Goal: Information Seeking & Learning: Learn about a topic

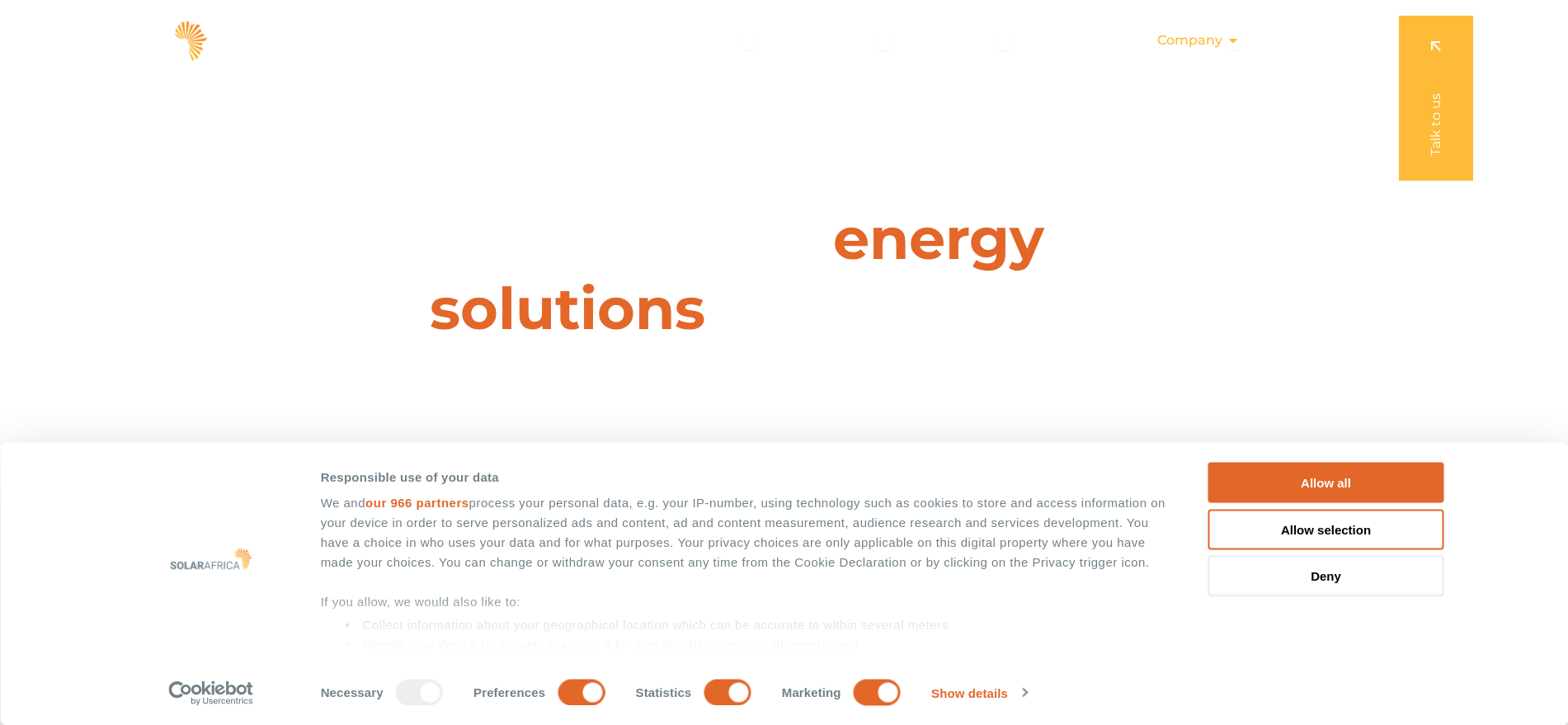
click at [1192, 42] on span "Company" at bounding box center [1189, 40] width 65 height 20
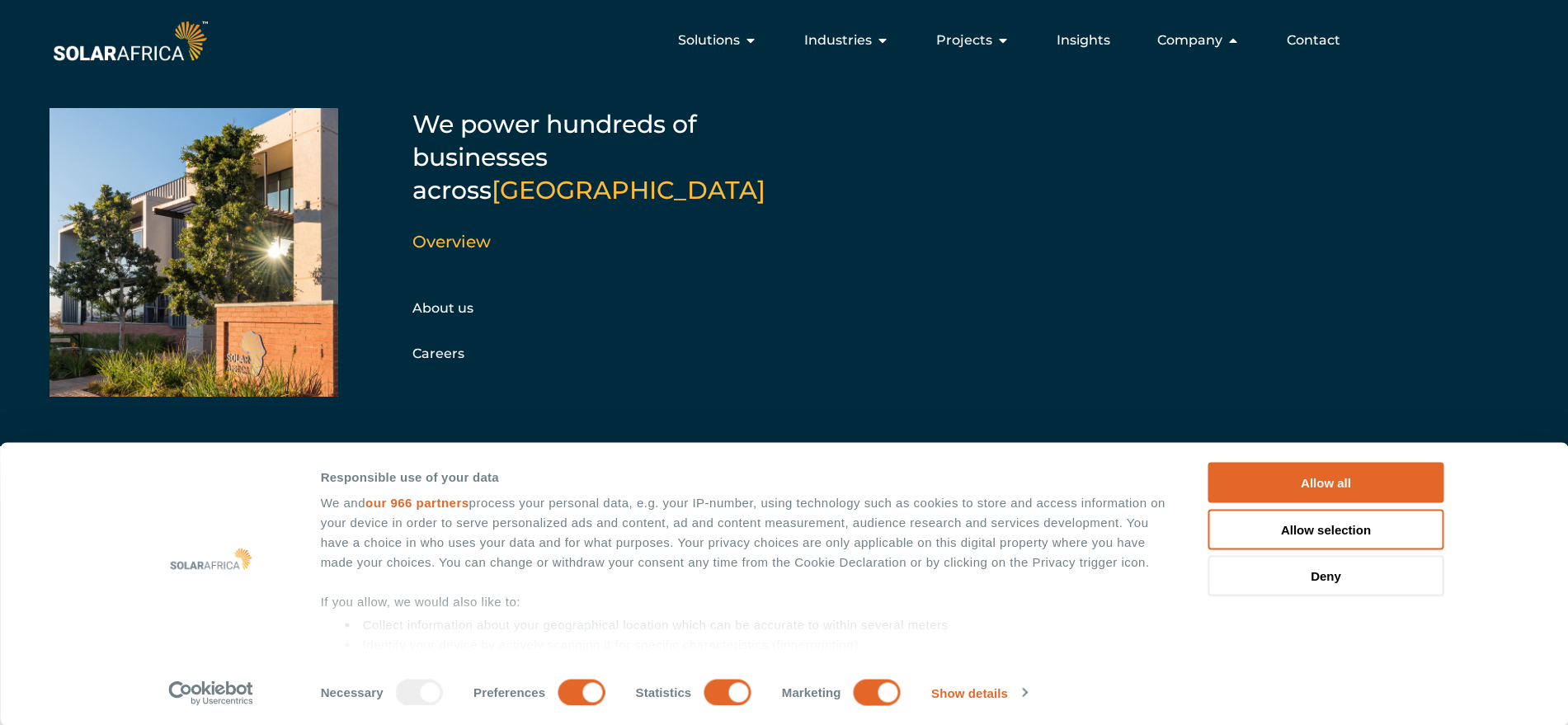
click at [407, 320] on div "We power hundreds of businesses across [GEOGRAPHIC_DATA] Overview About us Care…" at bounding box center [783, 276] width 1469 height 340
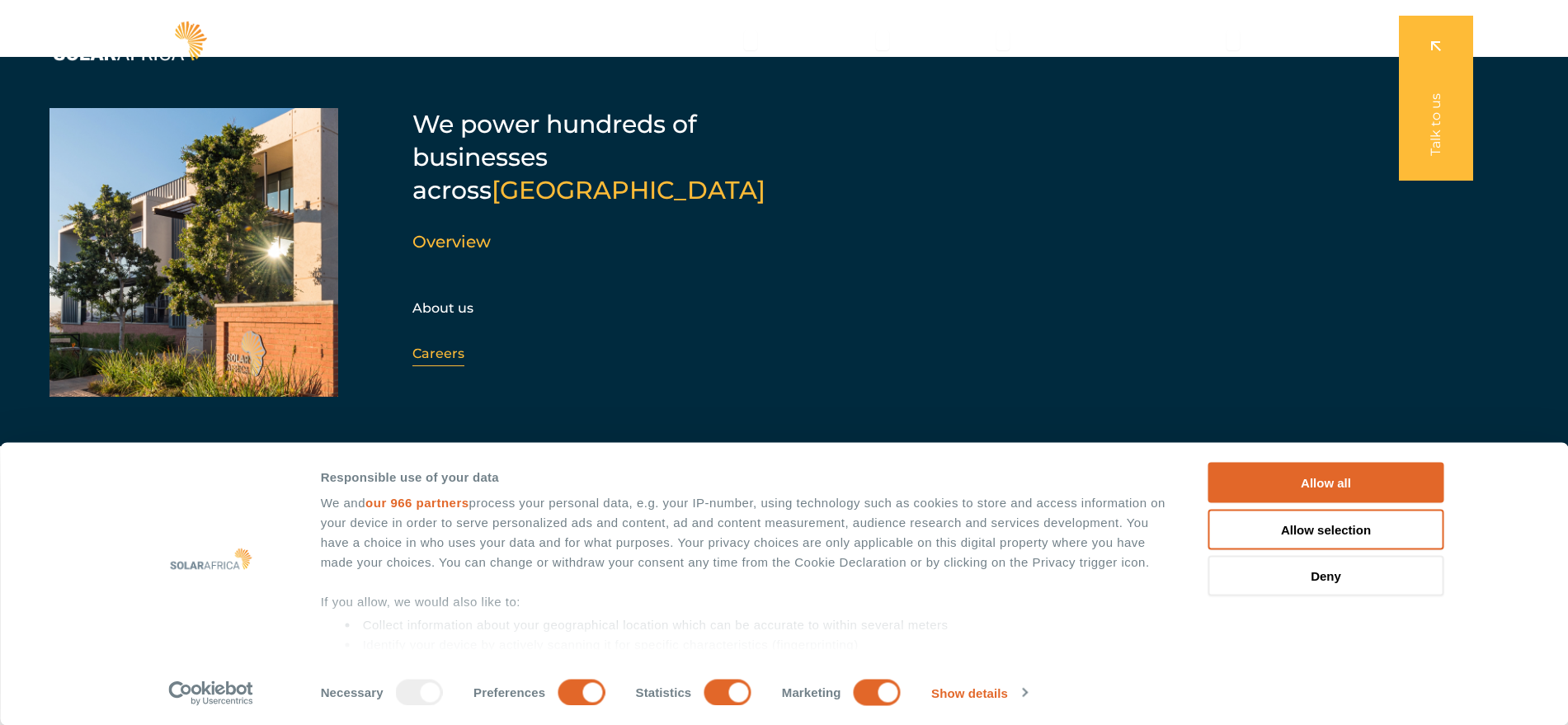
click at [439, 345] on link "Careers" at bounding box center [438, 353] width 52 height 16
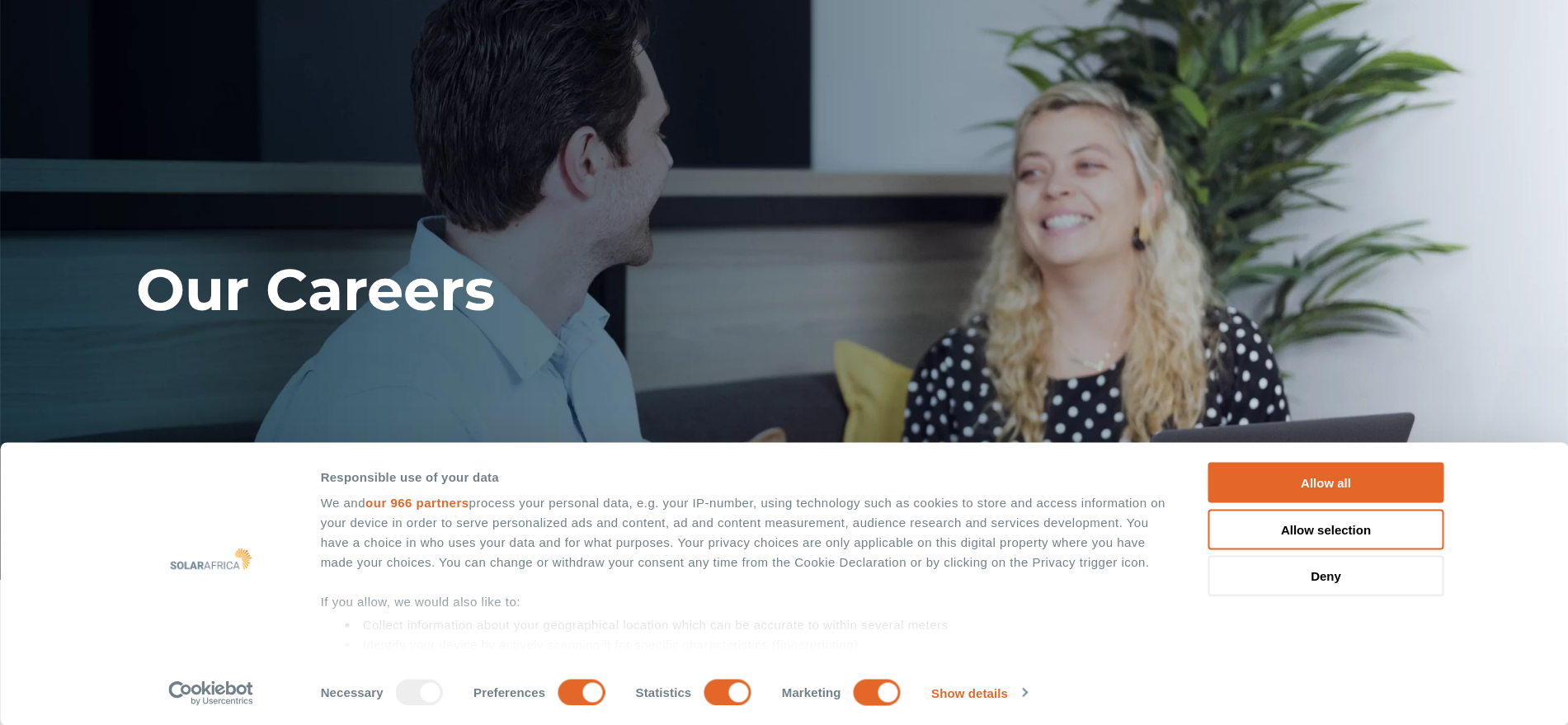
click at [1316, 472] on button "Allow all" at bounding box center [1326, 482] width 236 height 40
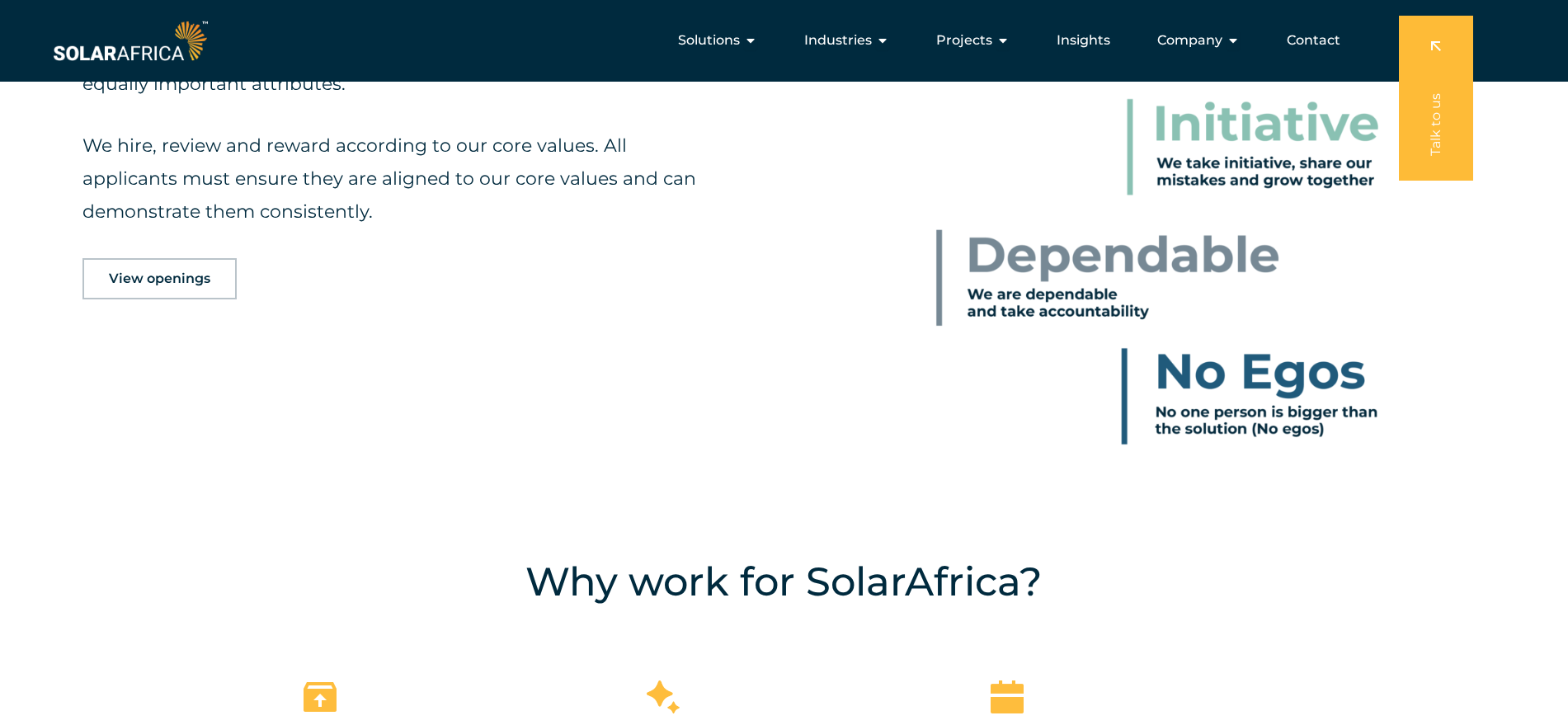
scroll to position [1026, 0]
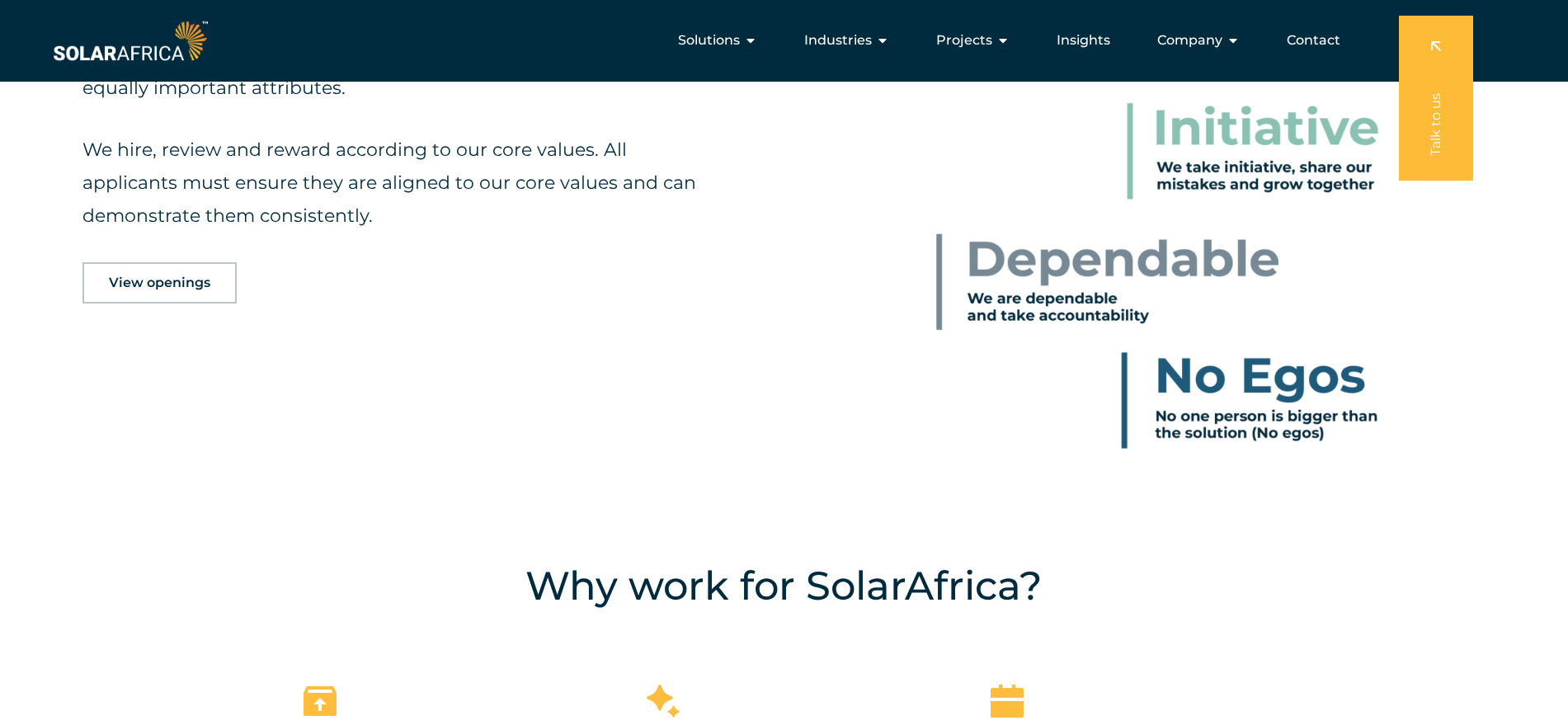
click at [167, 299] on link "View openings" at bounding box center [159, 282] width 154 height 41
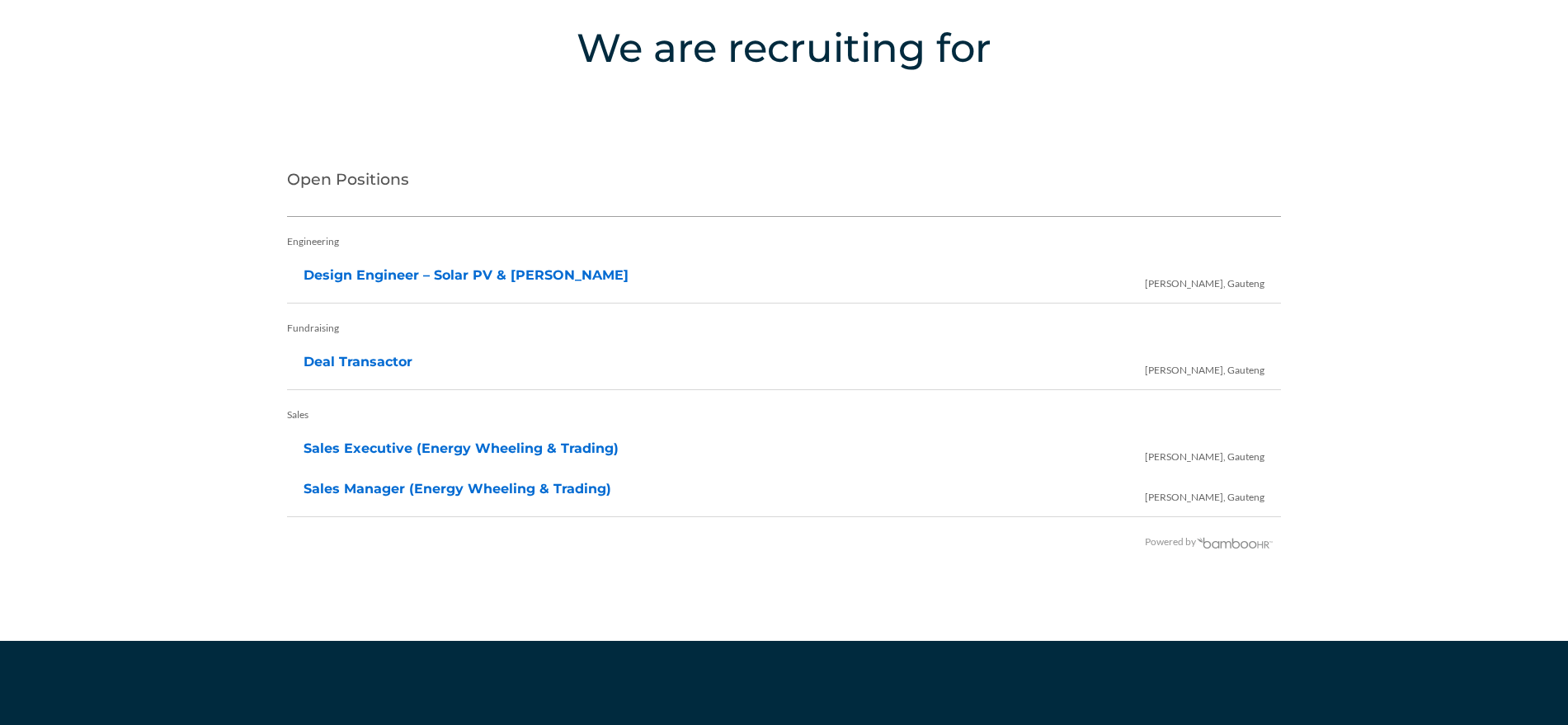
scroll to position [3333, 0]
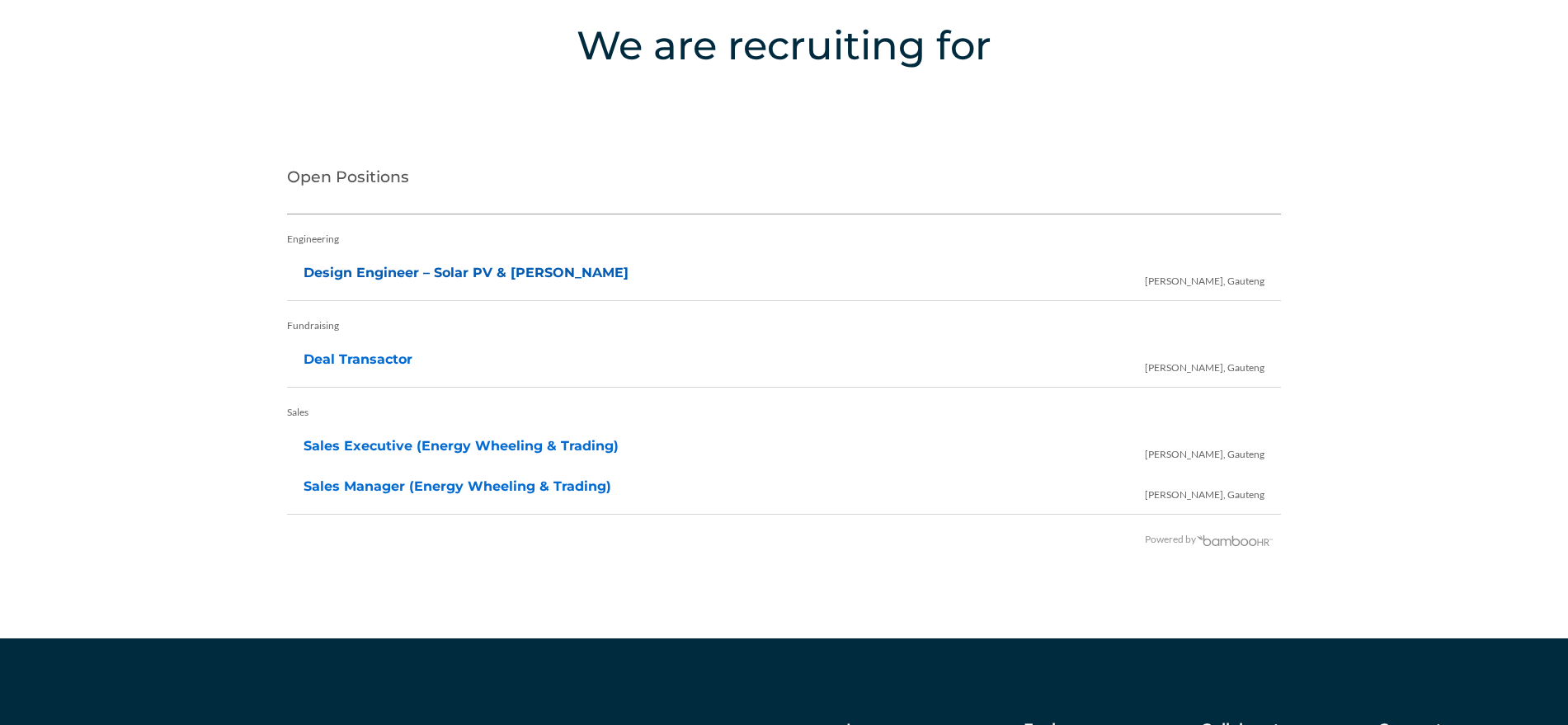
click at [424, 272] on link "Design Engineer – Solar PV & BESS" at bounding box center [466, 272] width 325 height 16
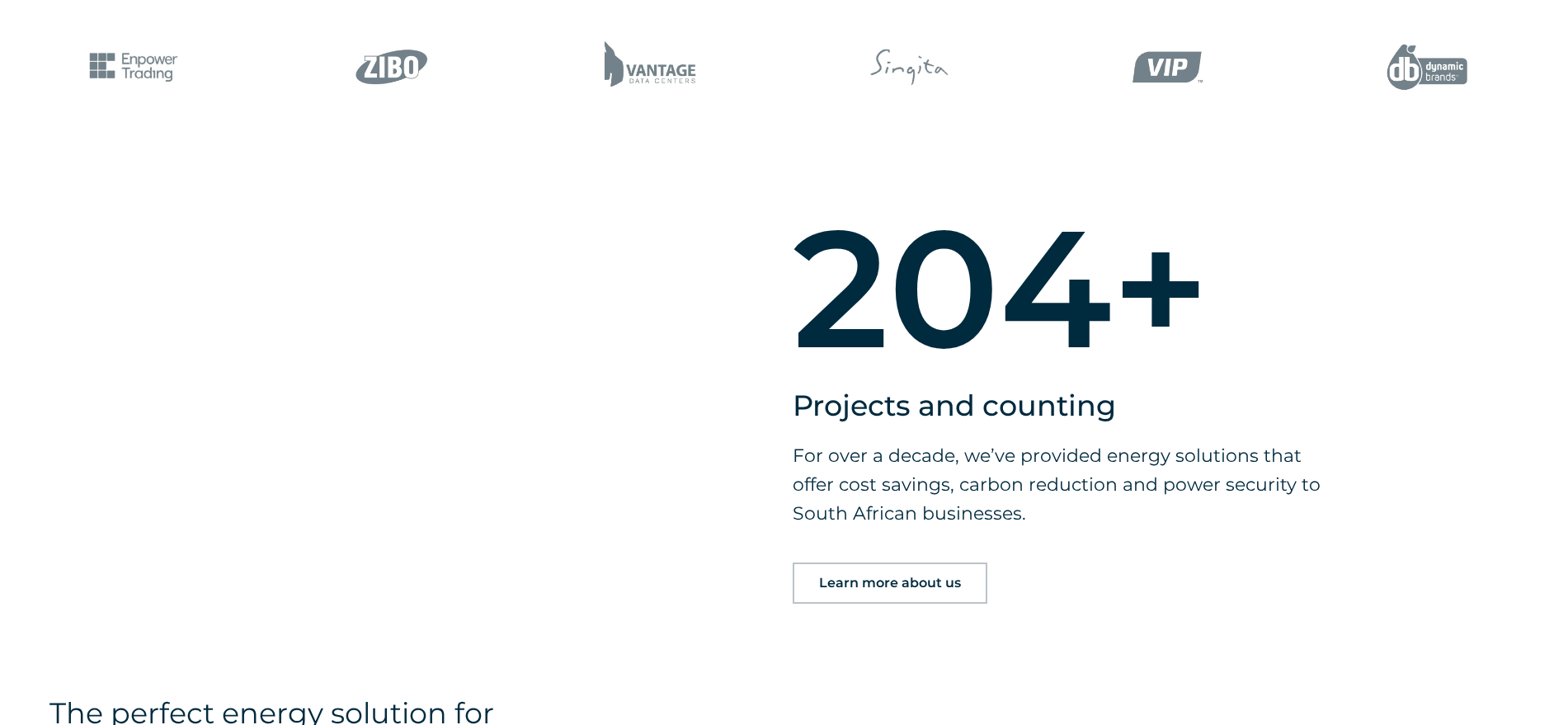
scroll to position [1338, 0]
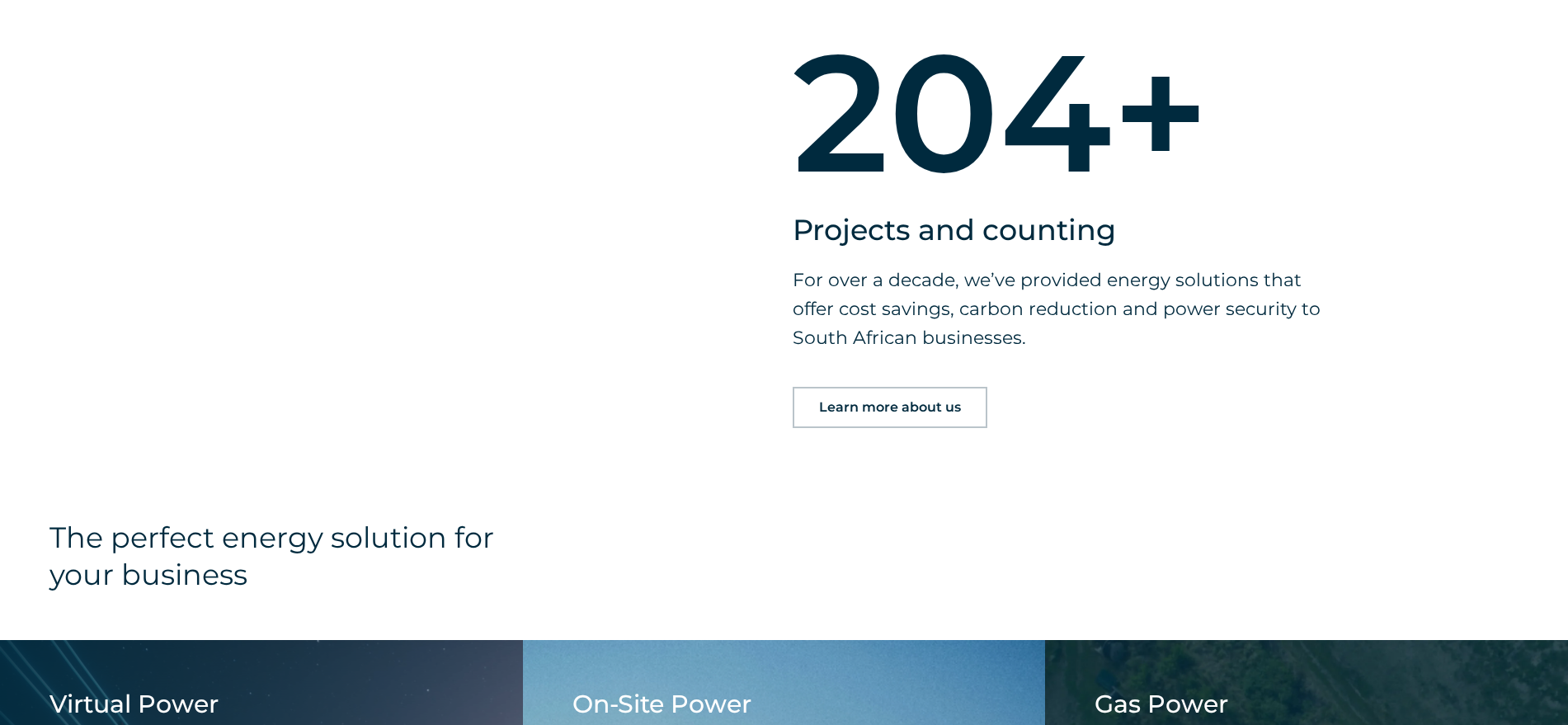
click at [936, 396] on link "Learn more about us" at bounding box center [889, 407] width 194 height 41
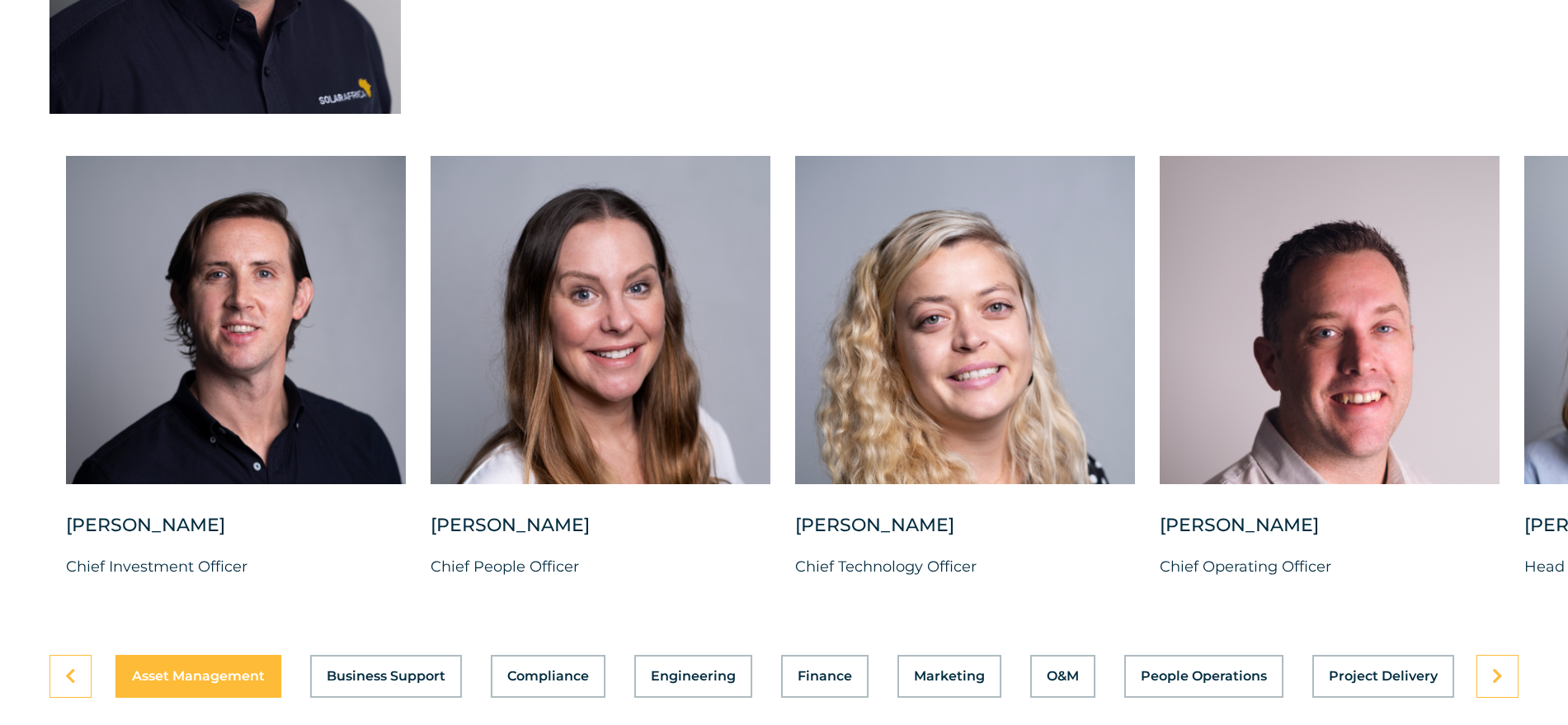
scroll to position [4123, 0]
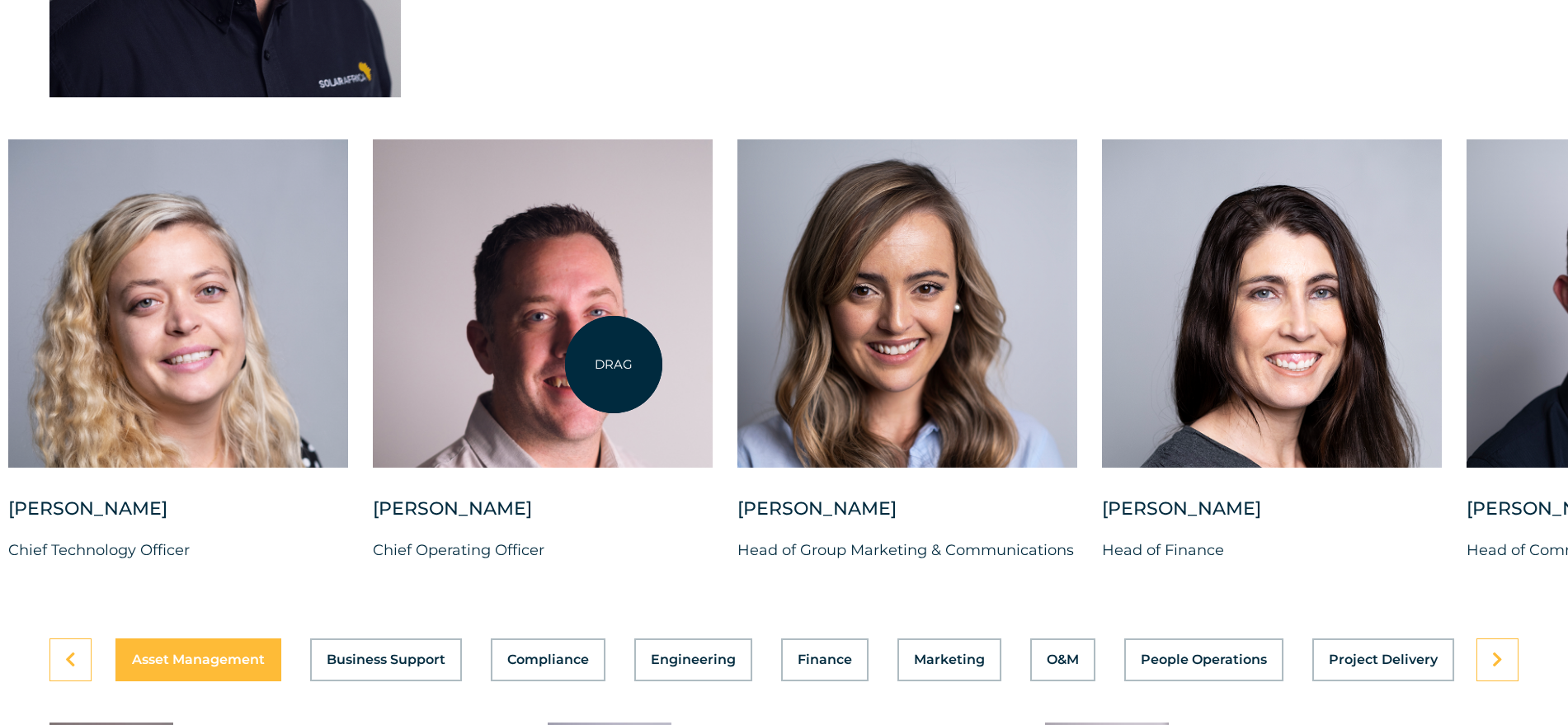
drag, startPoint x: 1341, startPoint y: 367, endPoint x: 613, endPoint y: 365, distance: 728.0
click at [613, 365] on div at bounding box center [542, 303] width 340 height 328
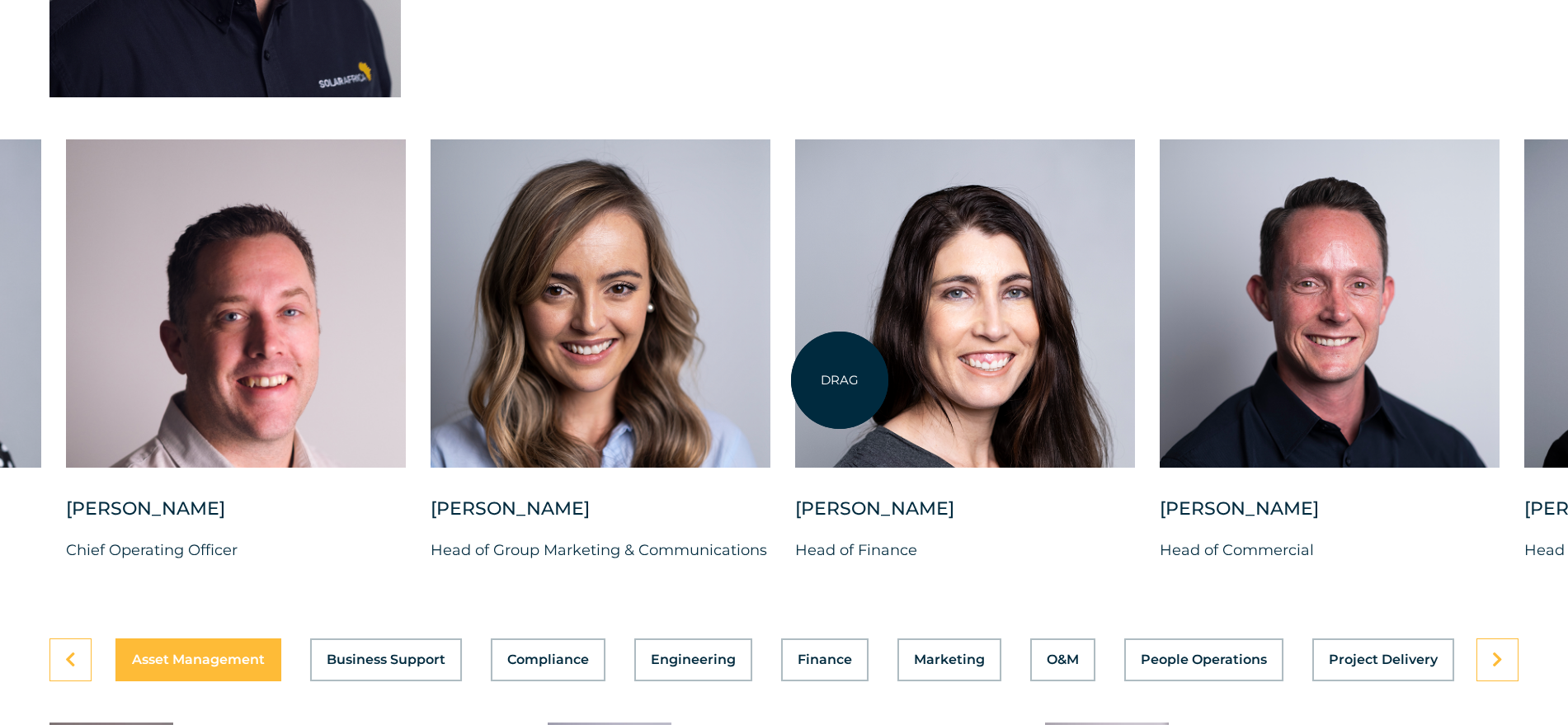
drag, startPoint x: 1175, startPoint y: 368, endPoint x: 839, endPoint y: 381, distance: 336.3
click at [839, 381] on div "Charl Alheit Chief Investment Officer Candice Seggie Chief People Officer Suné …" at bounding box center [431, 364] width 3048 height 449
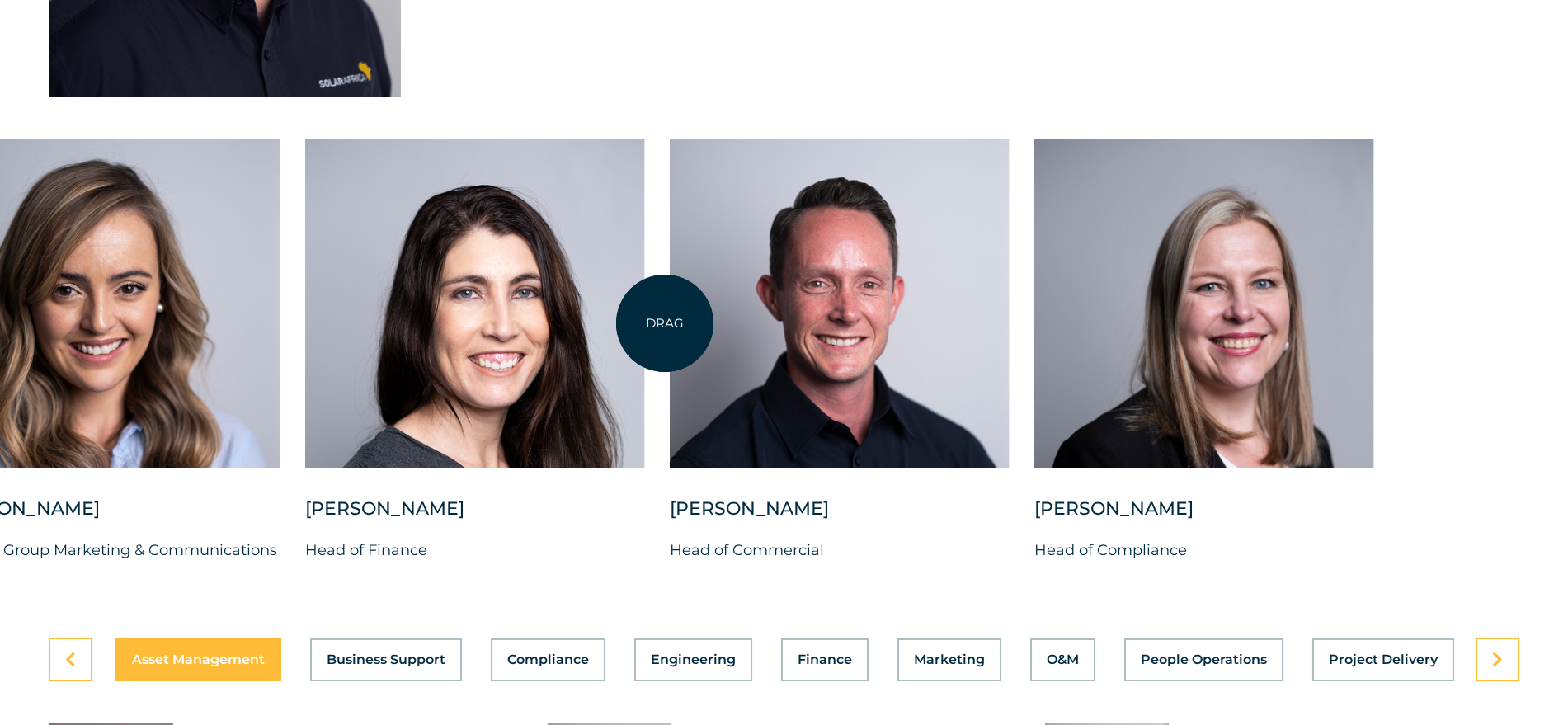
drag, startPoint x: 1293, startPoint y: 337, endPoint x: 664, endPoint y: 323, distance: 629.2
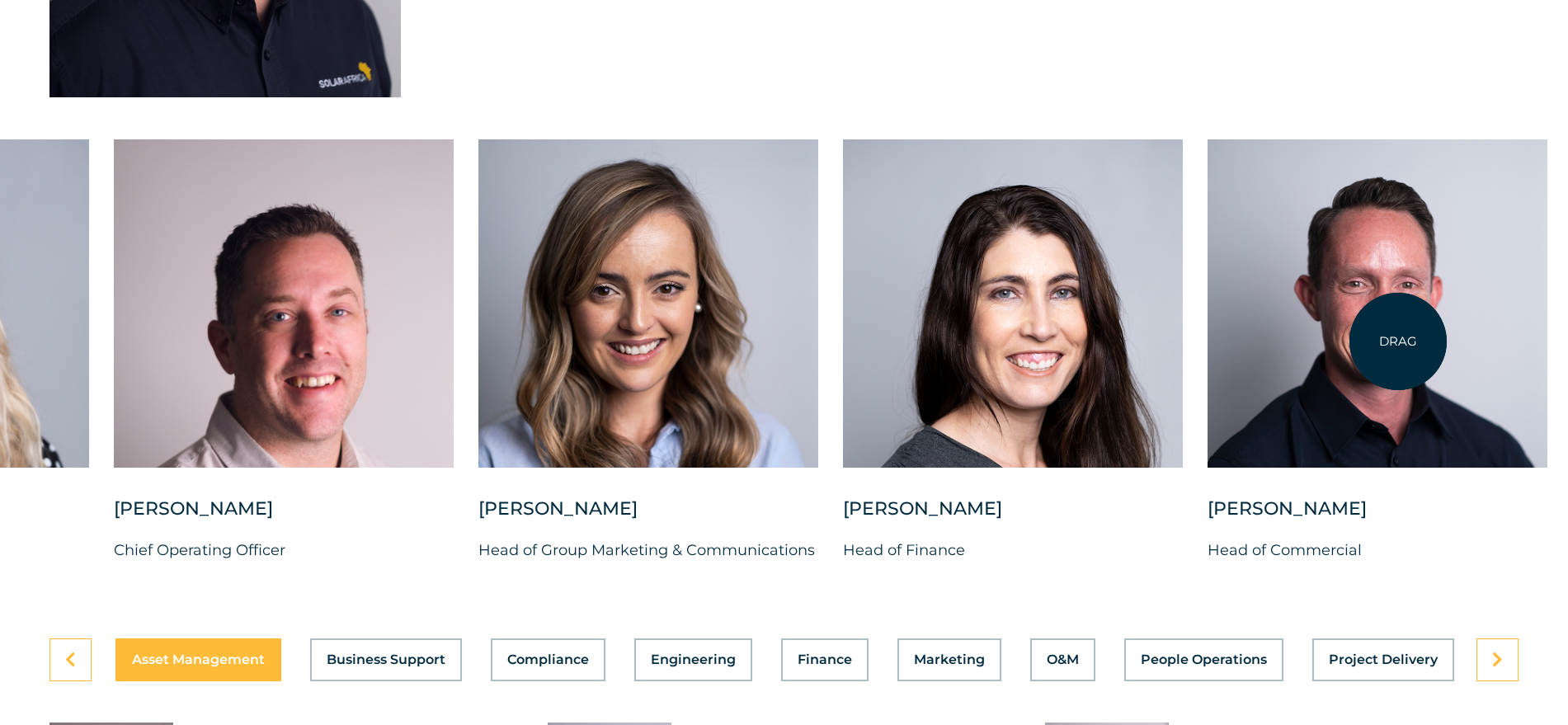
drag, startPoint x: 1032, startPoint y: 311, endPoint x: 1397, endPoint y: 341, distance: 366.2
click at [1397, 341] on div at bounding box center [1377, 303] width 340 height 328
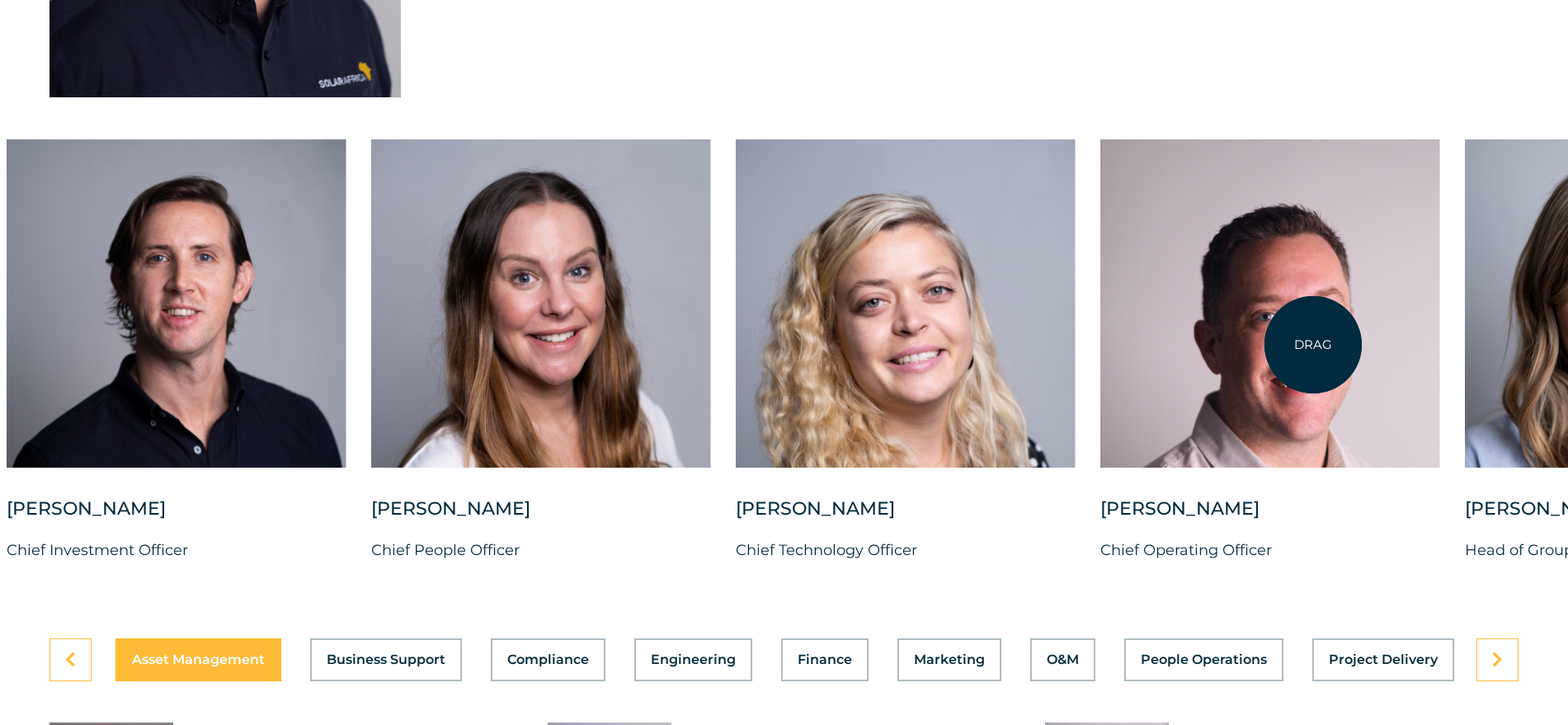
drag, startPoint x: 632, startPoint y: 302, endPoint x: 1405, endPoint y: 357, distance: 775.0
click at [1405, 357] on div at bounding box center [1270, 303] width 340 height 328
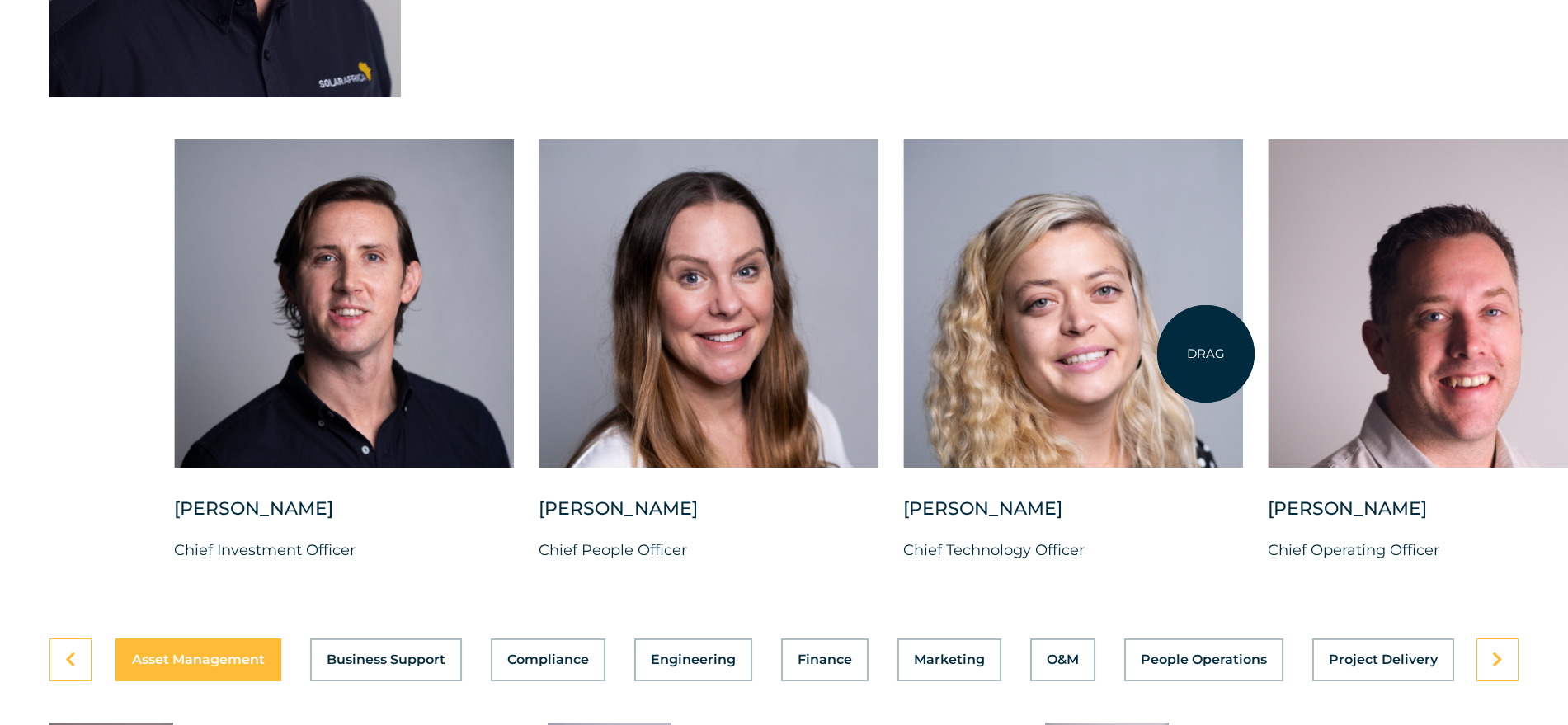
drag, startPoint x: 664, startPoint y: 311, endPoint x: 1206, endPoint y: 354, distance: 543.7
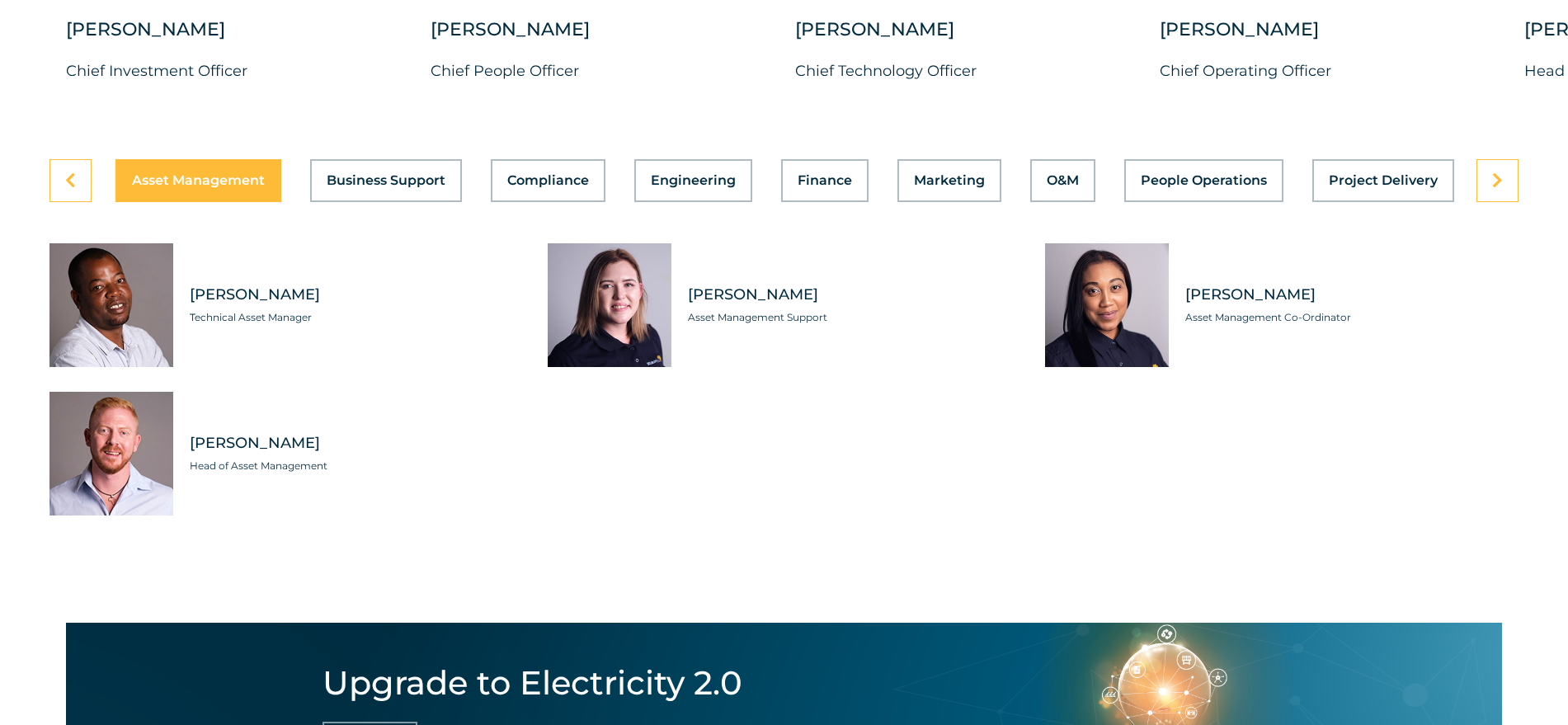
scroll to position [4638, 0]
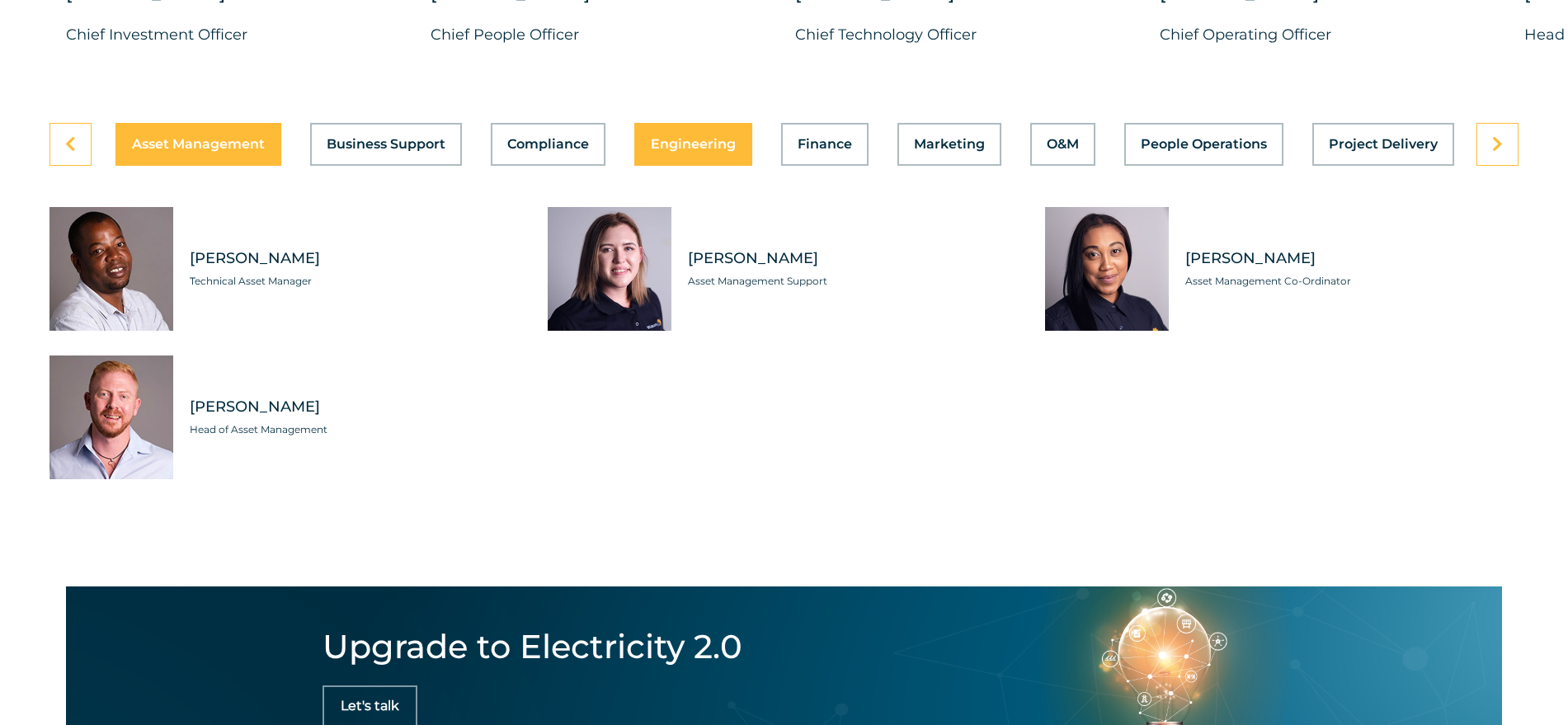
click at [672, 123] on button "Engineering" at bounding box center [693, 144] width 118 height 43
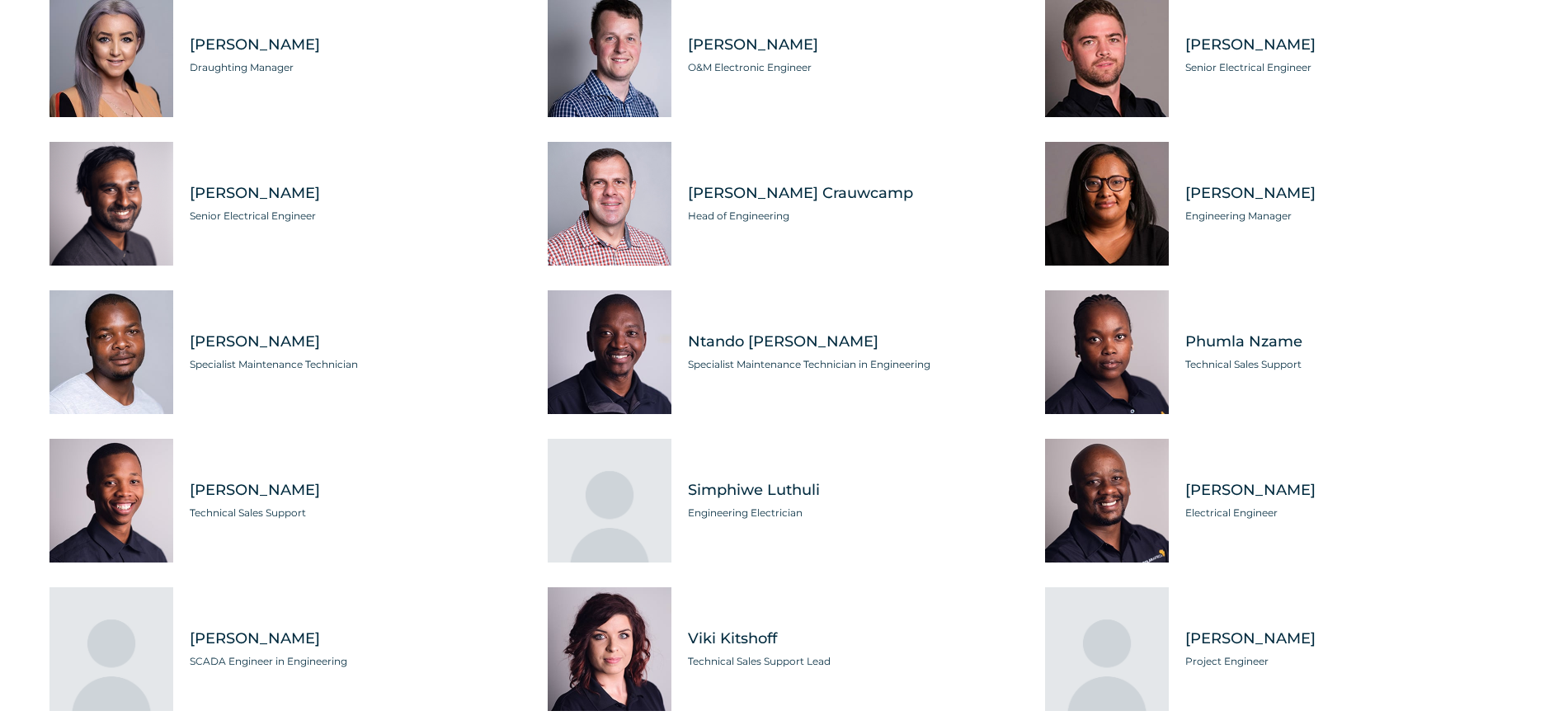
scroll to position [5050, 0]
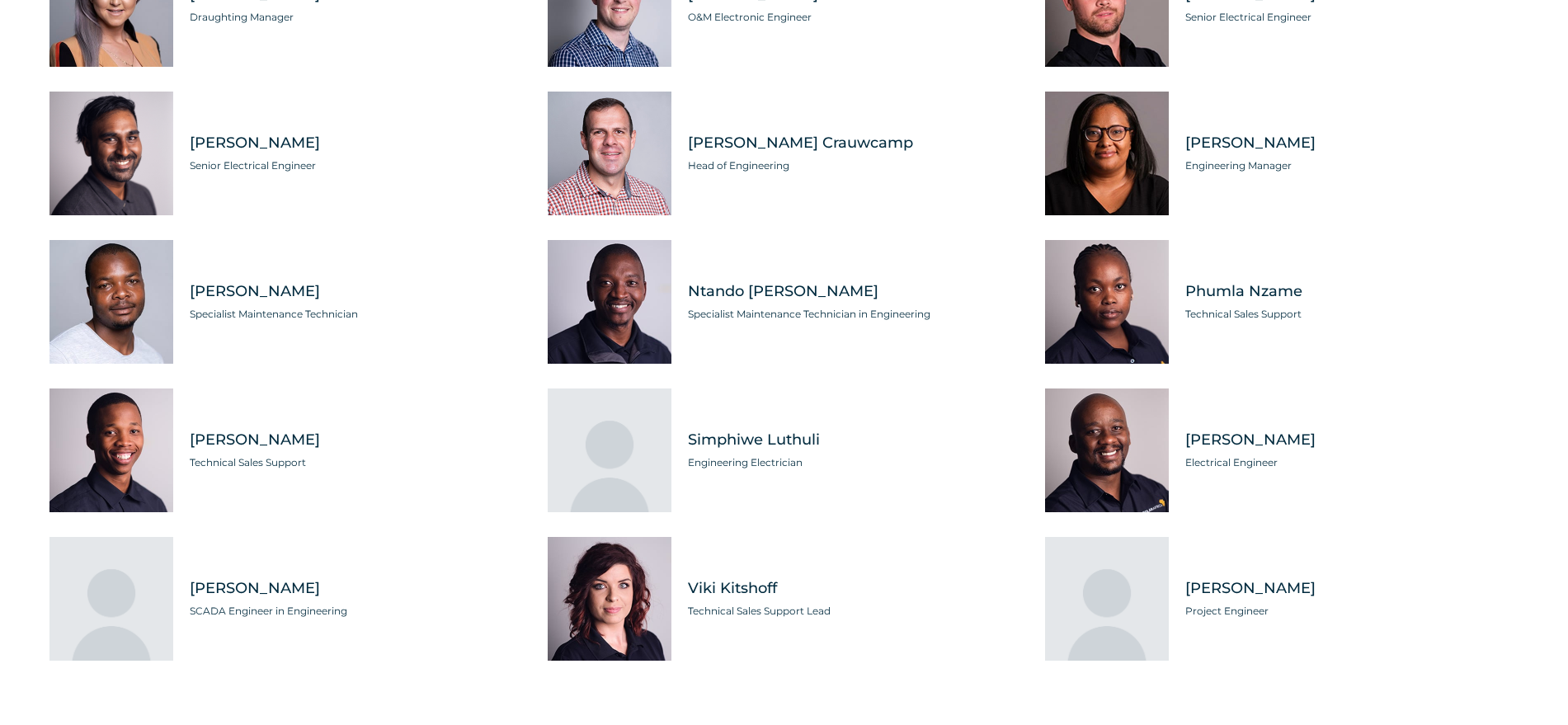
drag, startPoint x: 1190, startPoint y: 427, endPoint x: 1290, endPoint y: 434, distance: 100.2
click at [1290, 434] on span "Siyanda Mqina" at bounding box center [1351, 439] width 333 height 20
click at [1340, 461] on div "Siyanda Mqina Electrical Engineer" at bounding box center [1344, 450] width 350 height 124
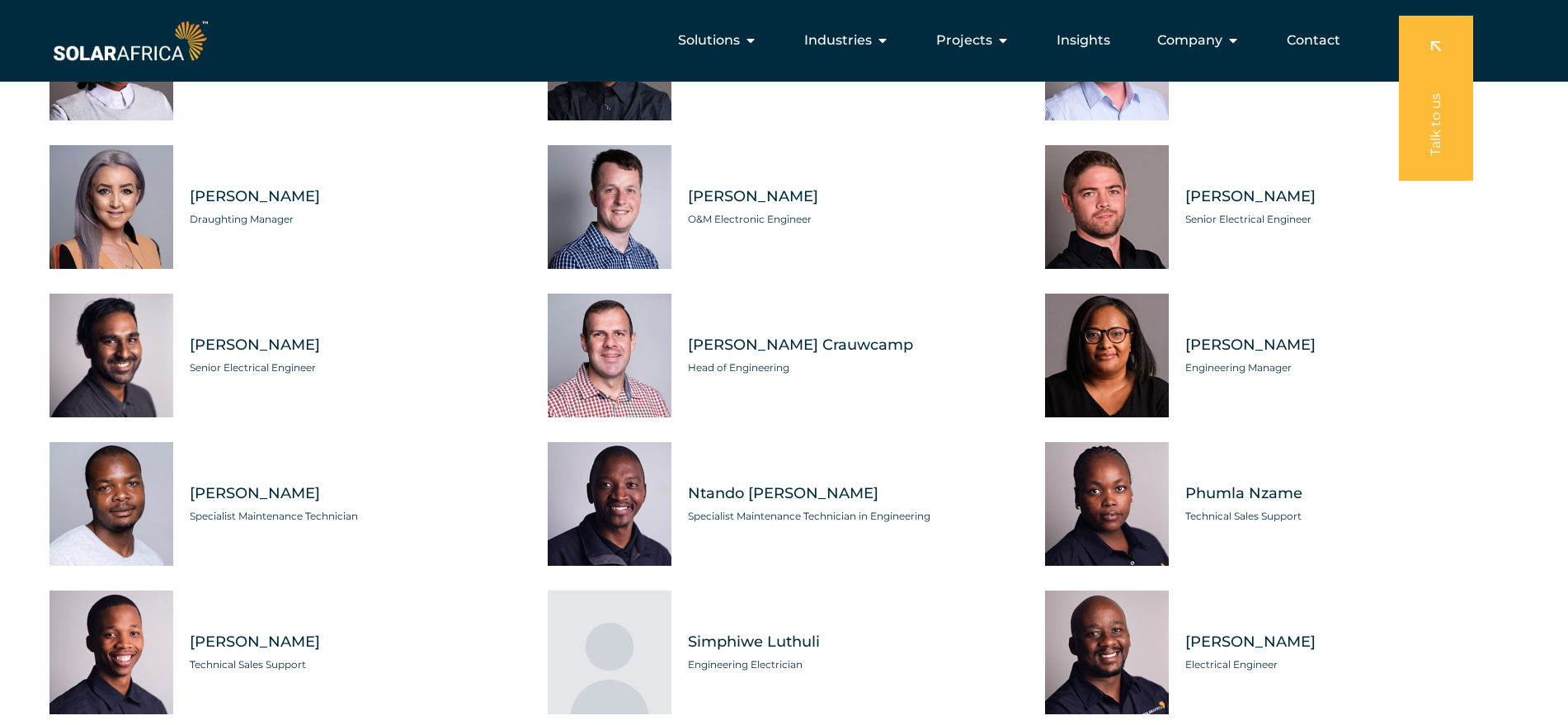
scroll to position [4845, 0]
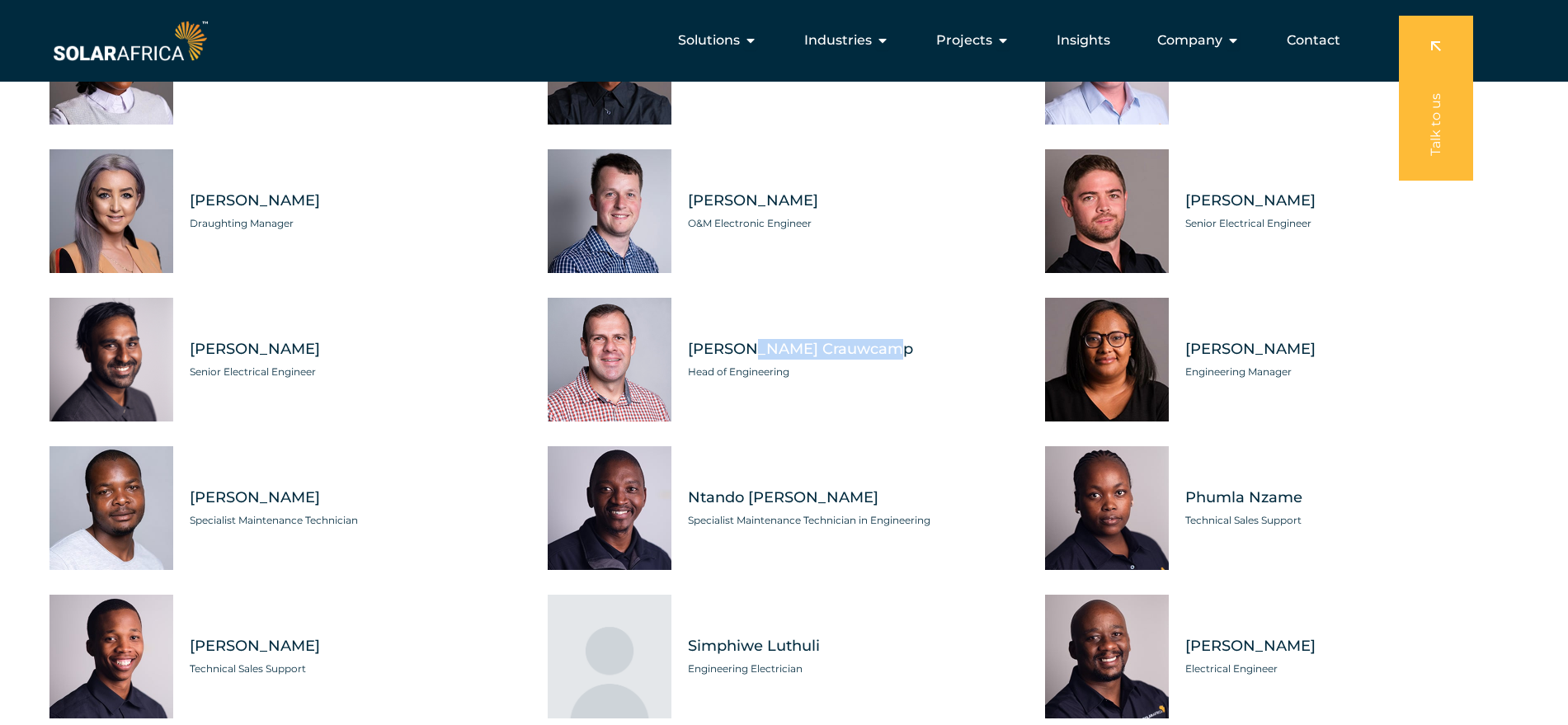
drag, startPoint x: 686, startPoint y: 337, endPoint x: 833, endPoint y: 344, distance: 147.2
click at [831, 344] on div "Kobus Crauwcamp Head of Engineering" at bounding box center [846, 359] width 350 height 124
click at [860, 364] on span "Head of Engineering" at bounding box center [854, 372] width 333 height 17
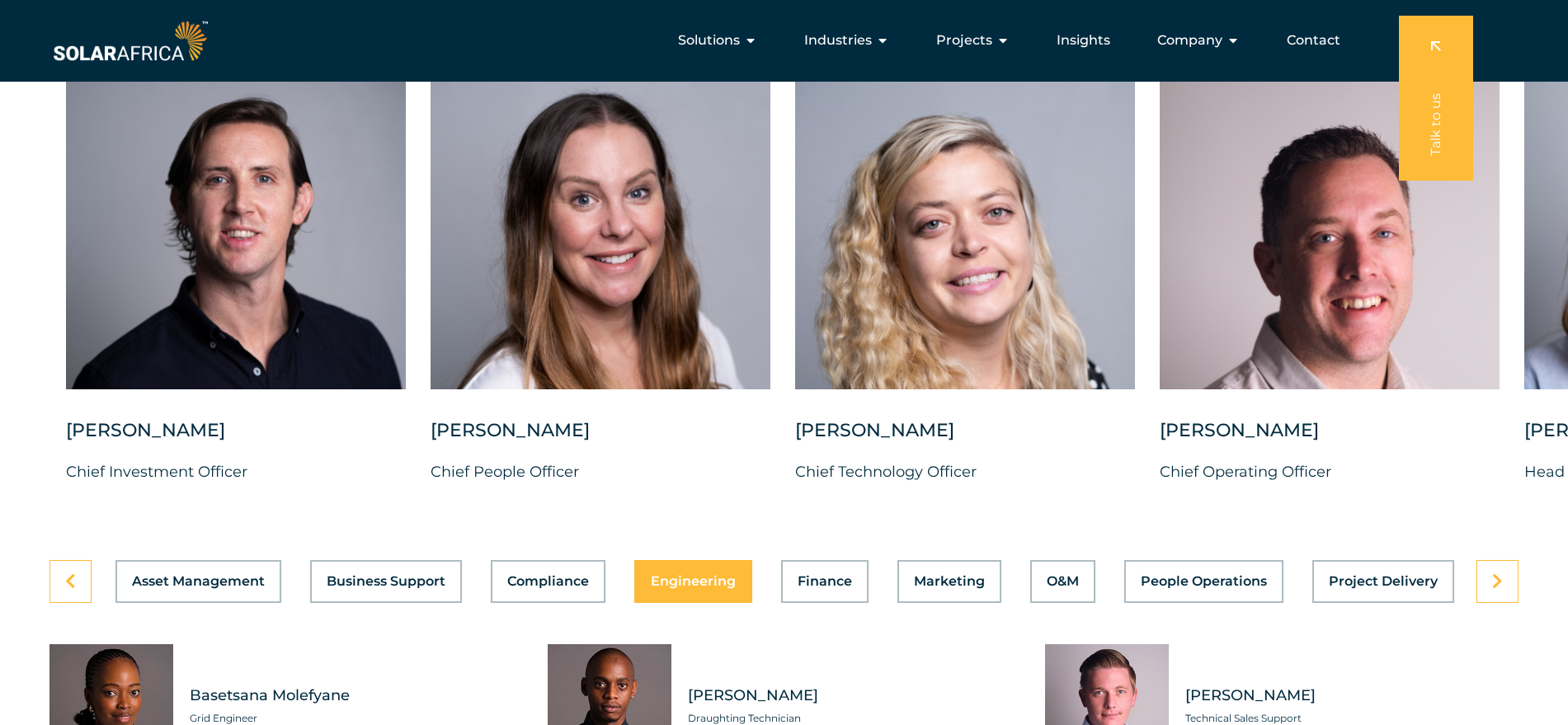
scroll to position [4123, 0]
